Goal: Information Seeking & Learning: Learn about a topic

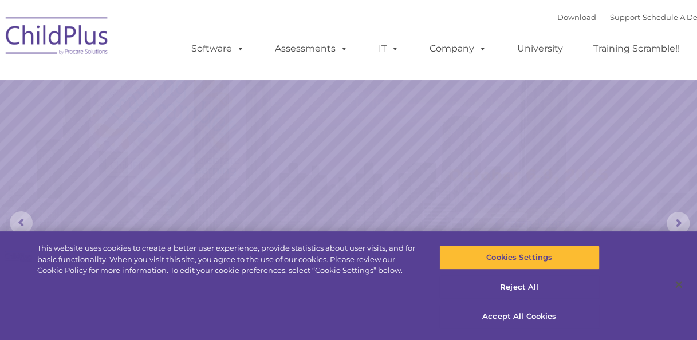
select select "MEDIUM"
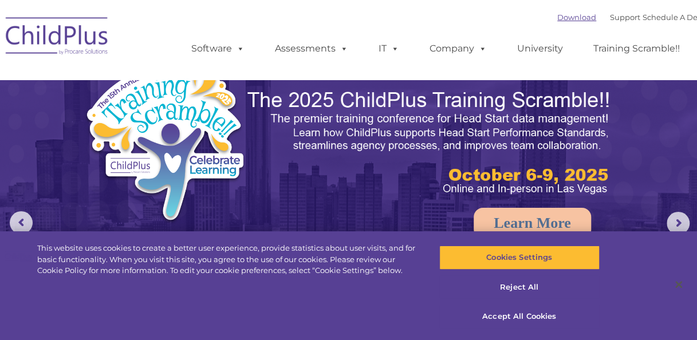
click at [558, 17] on link "Download" at bounding box center [576, 17] width 39 height 9
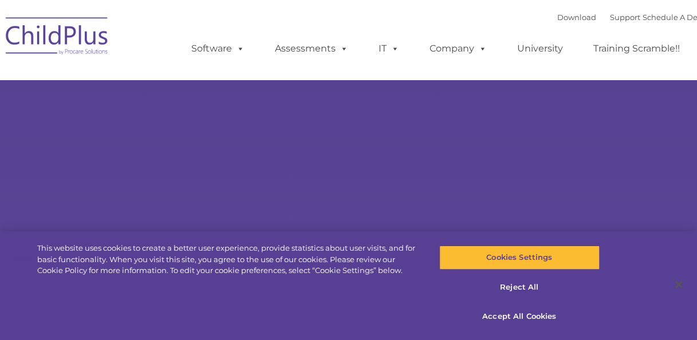
type input ""
select select "MEDIUM"
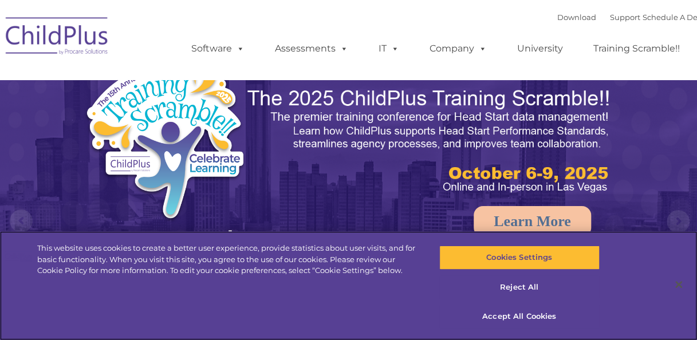
scroll to position [1, 0]
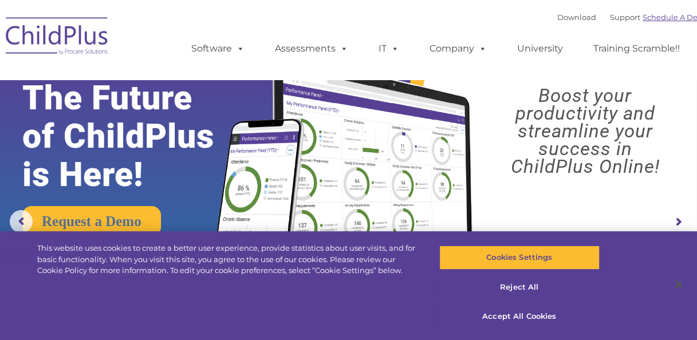
click at [691, 22] on link "Schedule A Demo" at bounding box center [676, 17] width 68 height 9
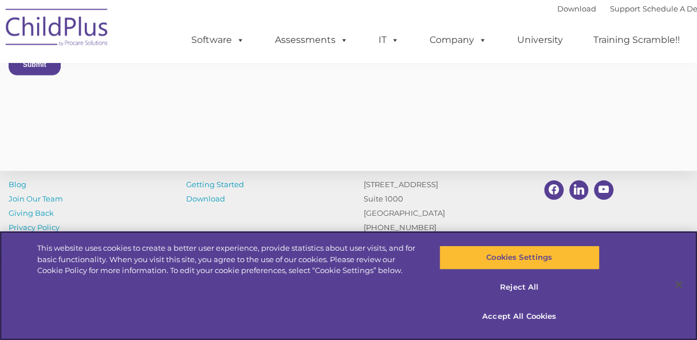
scroll to position [1094, 0]
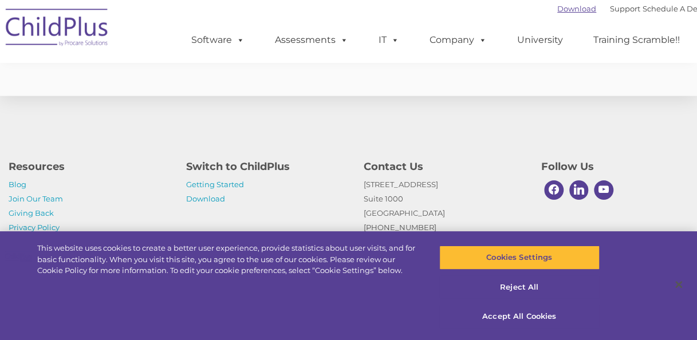
click at [558, 8] on link "Download" at bounding box center [576, 8] width 39 height 9
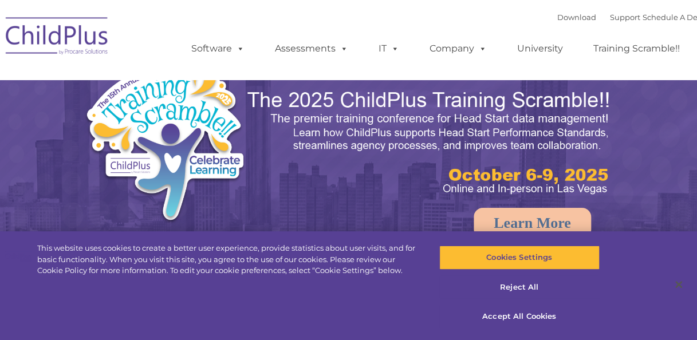
select select "MEDIUM"
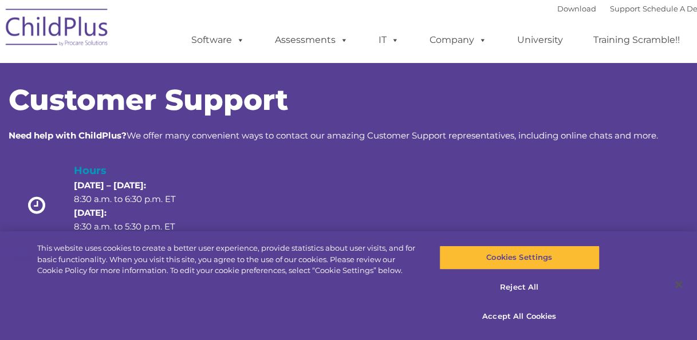
click at [389, 161] on div "Customer Support Need help with ChildPlus? We offer many convenient ways to con…" at bounding box center [349, 170] width 680 height 168
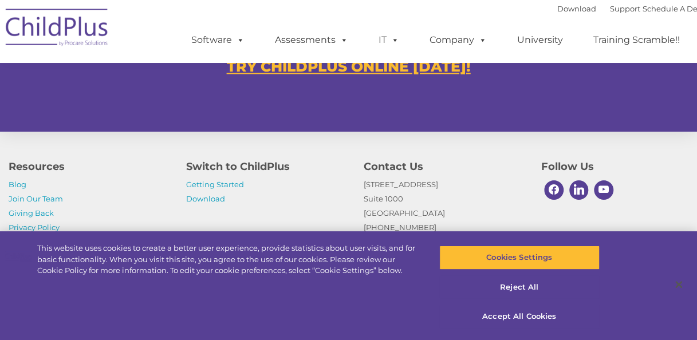
scroll to position [787, 0]
